Goal: Task Accomplishment & Management: Manage account settings

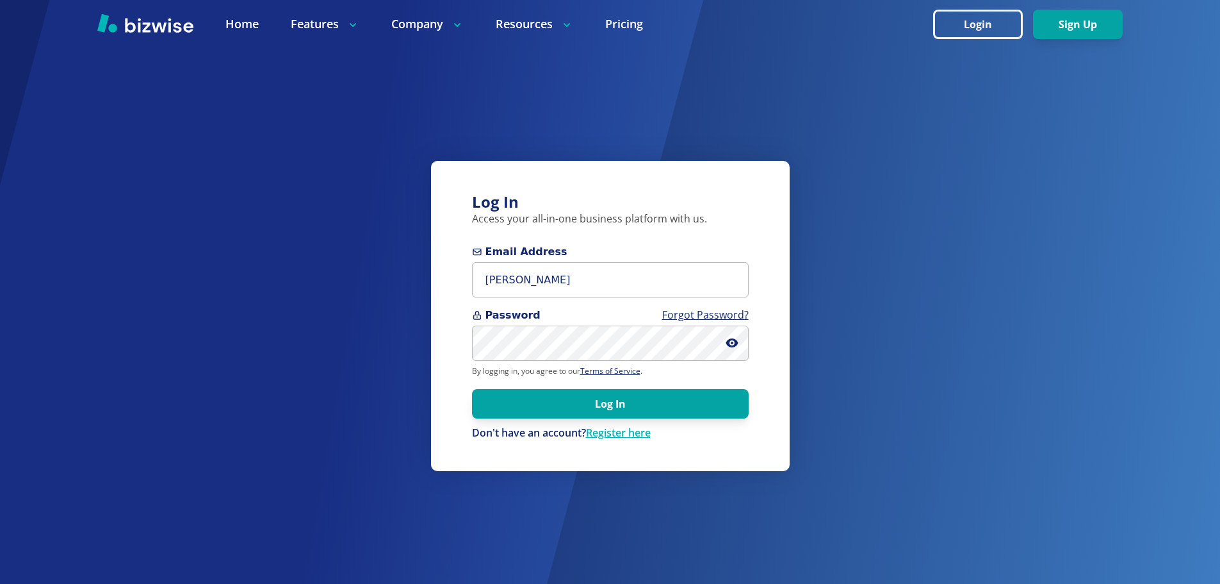
type input "brandi@ockempo.com"
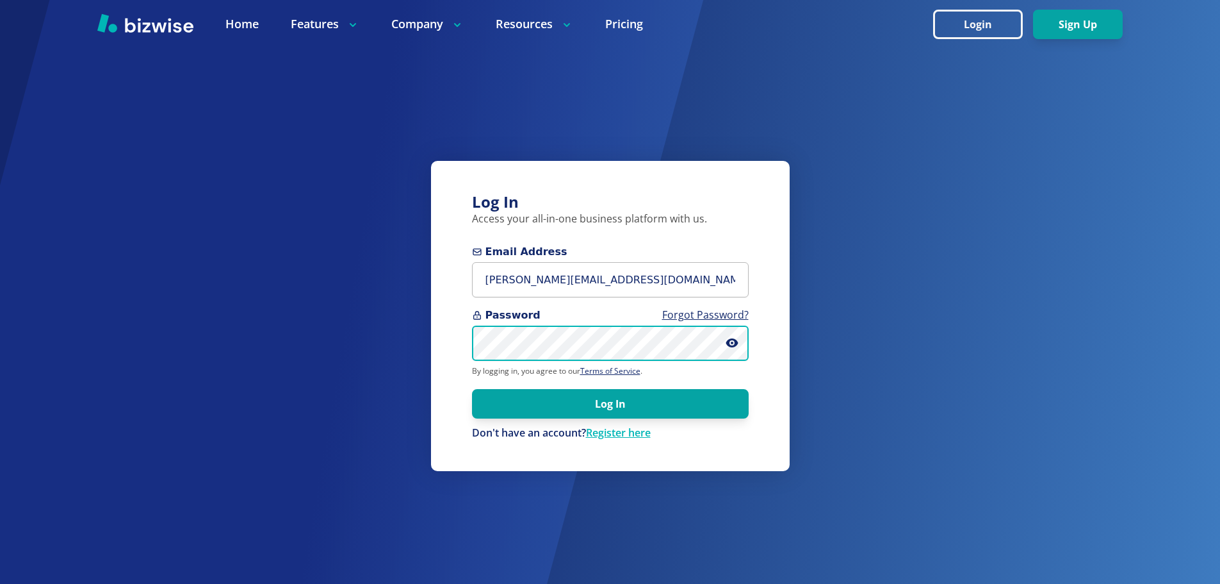
click at [472, 389] on button "Log In" at bounding box center [610, 403] width 277 height 29
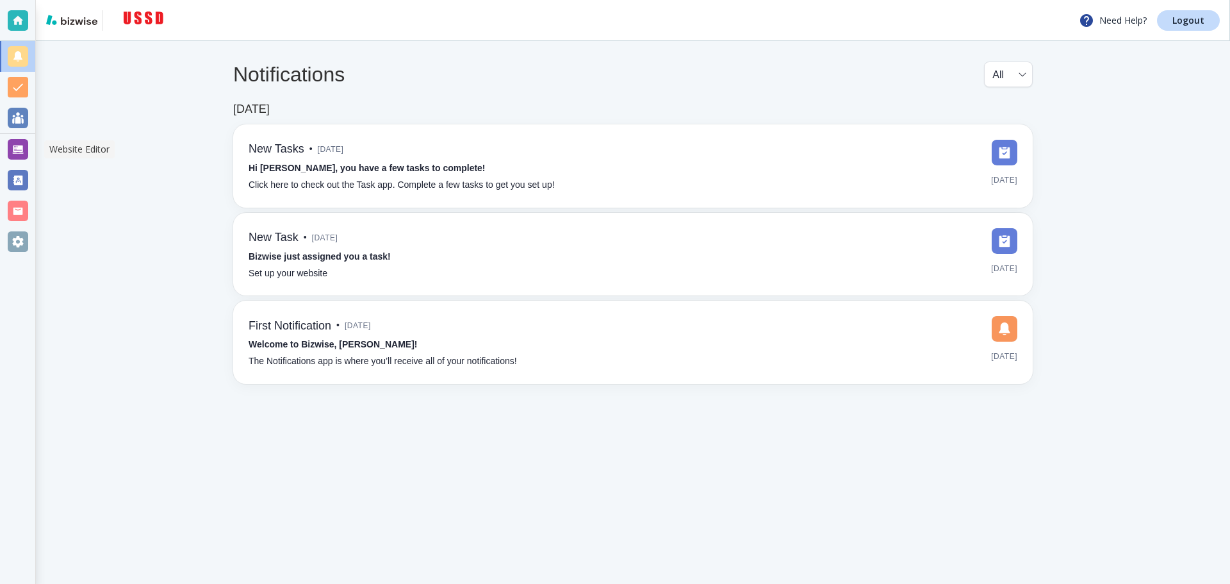
click at [20, 142] on div at bounding box center [18, 149] width 20 height 20
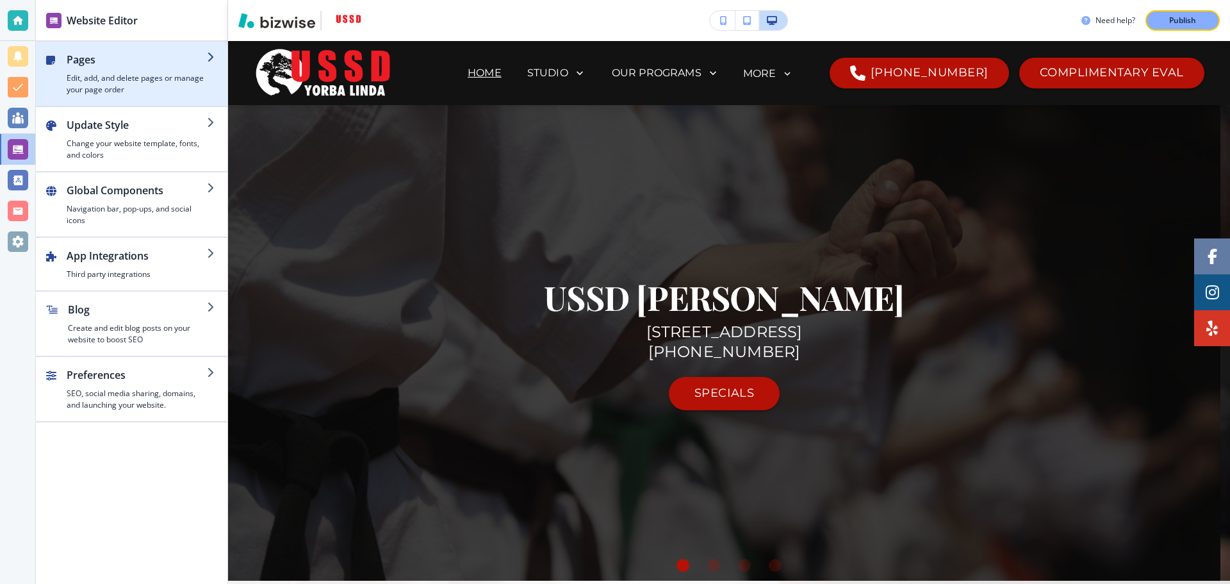
click at [137, 83] on h4 "Edit, add, and delete pages or manage your page order" at bounding box center [137, 83] width 140 height 23
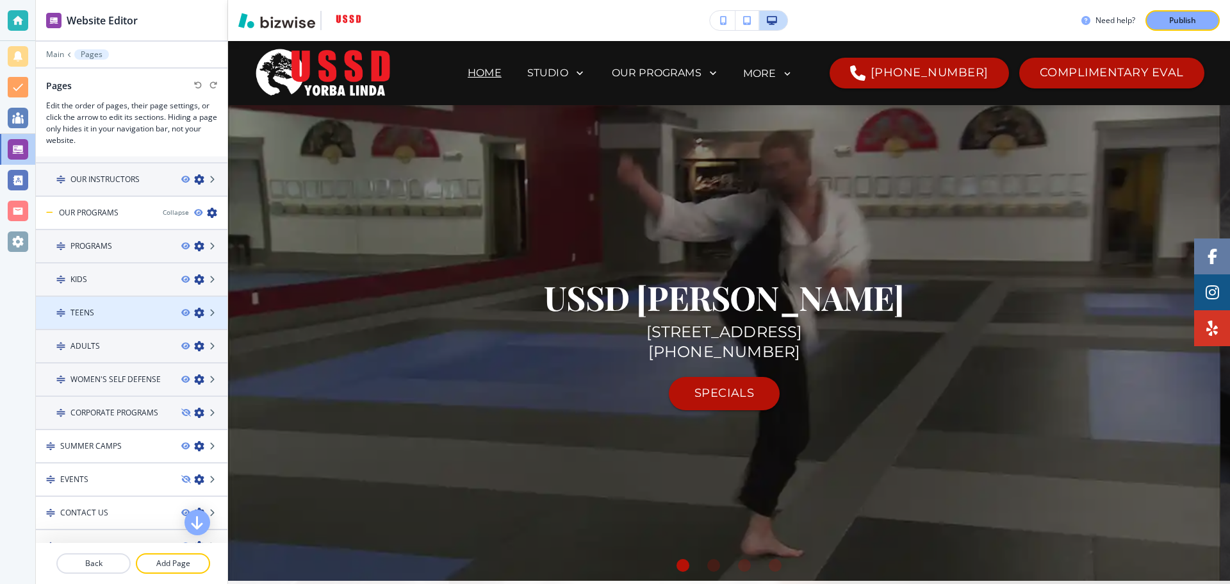
scroll to position [128, 0]
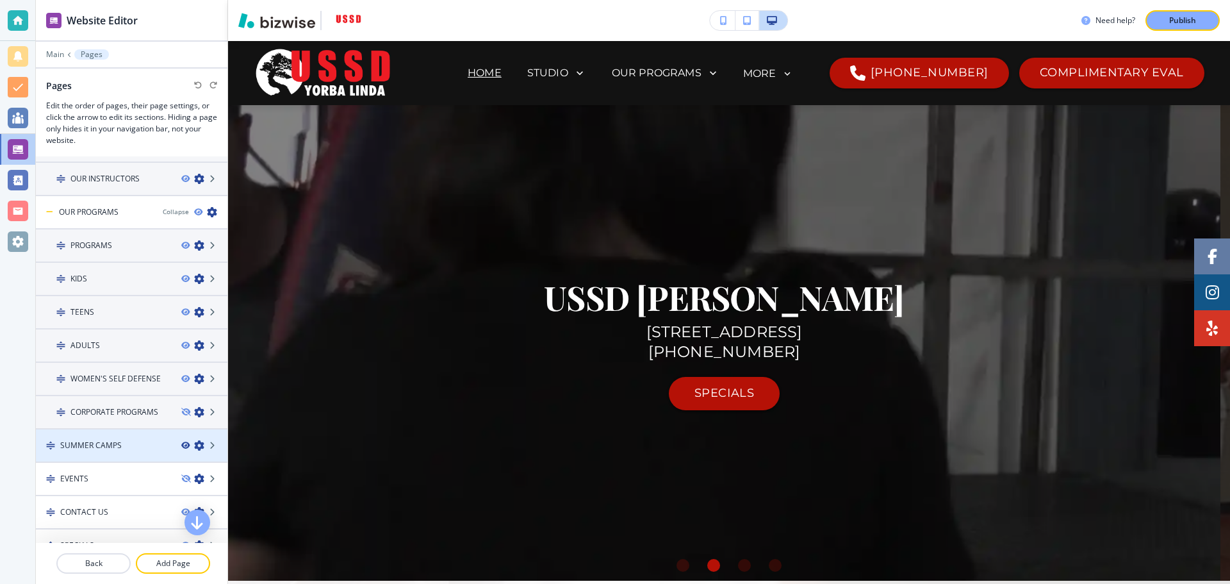
click at [181, 444] on icon "button" at bounding box center [185, 445] width 8 height 8
click at [1190, 15] on p "Publish" at bounding box center [1182, 21] width 27 height 12
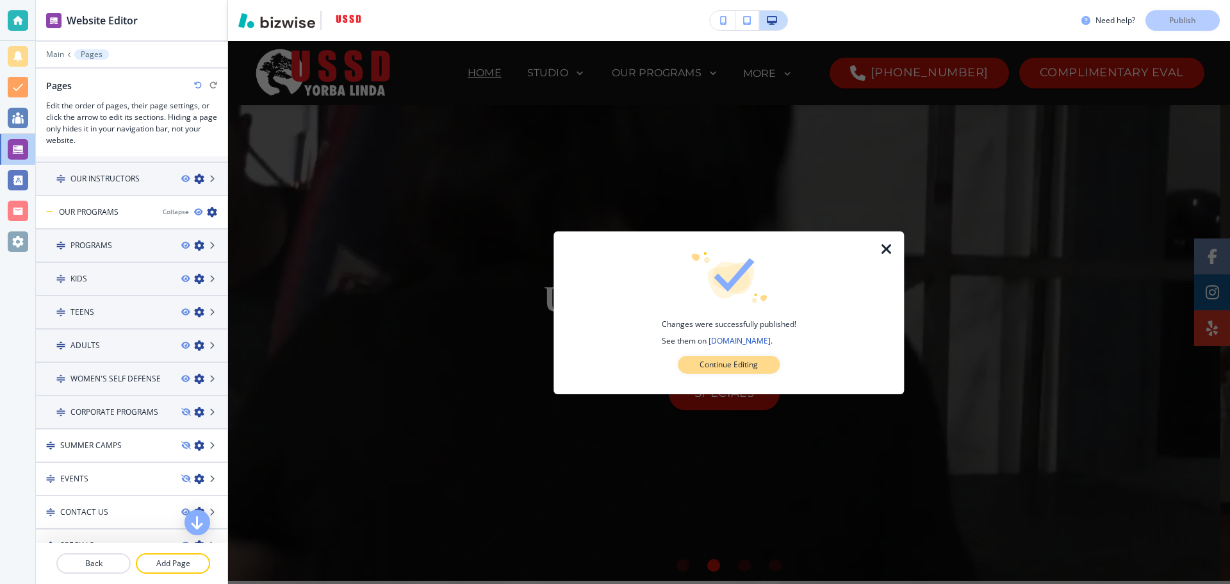
click at [735, 361] on p "Continue Editing" at bounding box center [729, 365] width 58 height 12
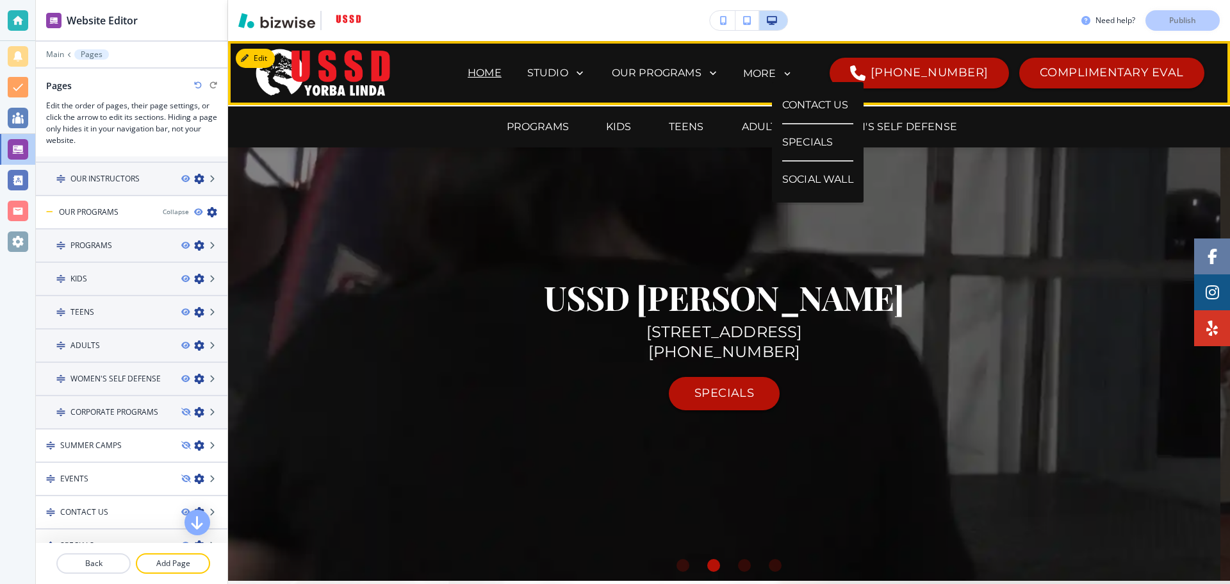
click at [793, 75] on div "MORE" at bounding box center [768, 74] width 50 height 12
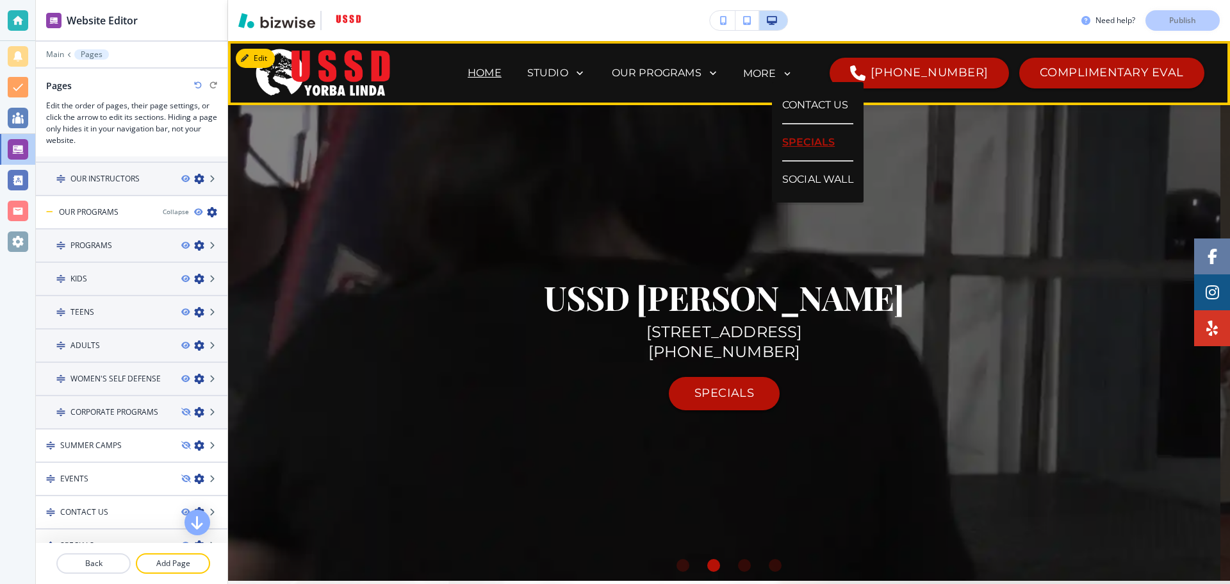
click at [818, 139] on p "SPECIALS" at bounding box center [817, 142] width 71 height 37
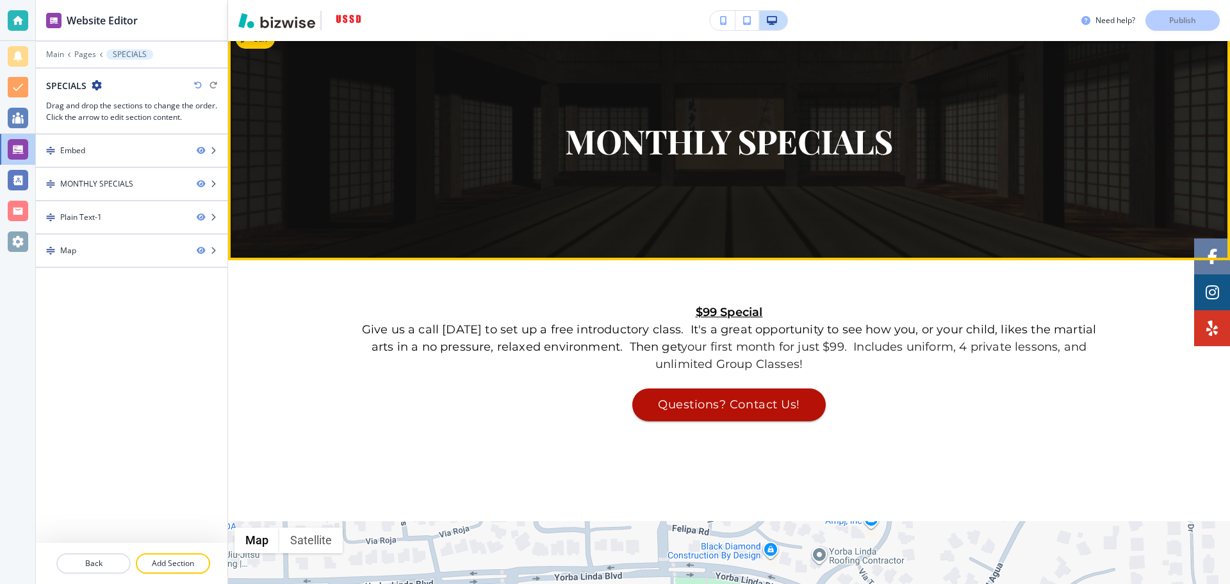
scroll to position [0, 0]
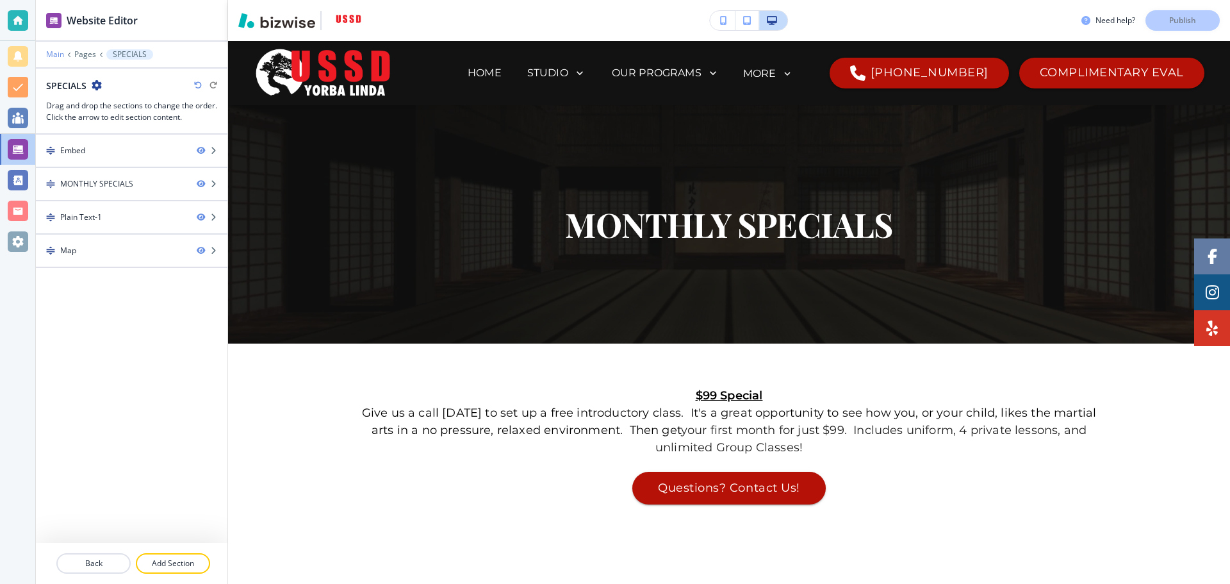
click at [53, 55] on p "Main" at bounding box center [55, 54] width 18 height 9
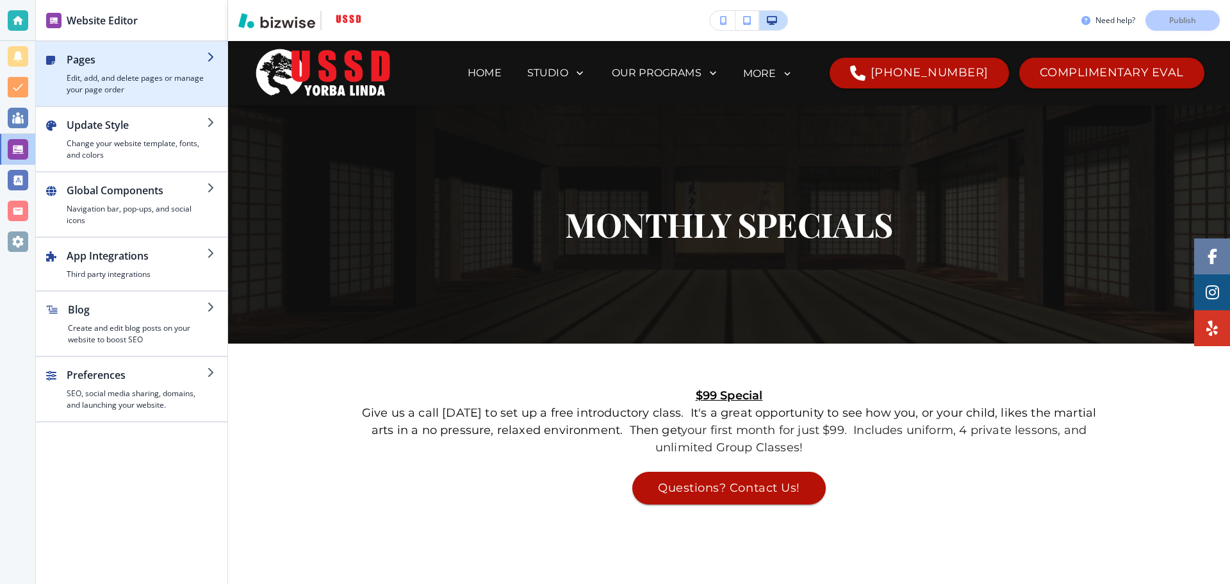
click at [79, 61] on h2 "Pages" at bounding box center [137, 59] width 140 height 15
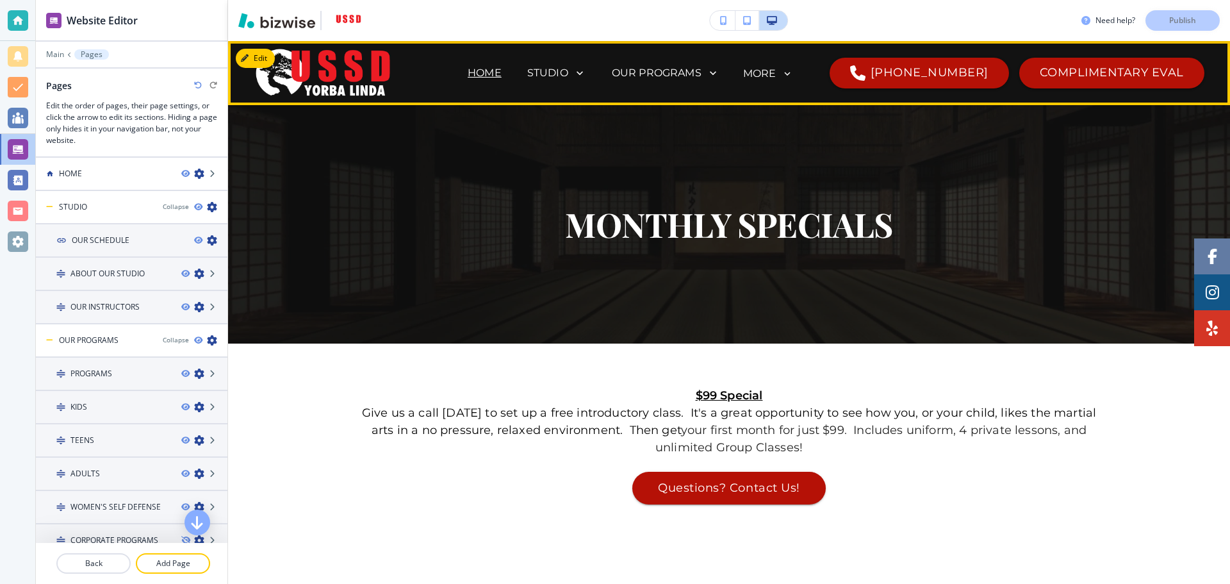
click at [502, 68] on p "HOME" at bounding box center [485, 72] width 34 height 15
